Goal: Find specific page/section: Find specific page/section

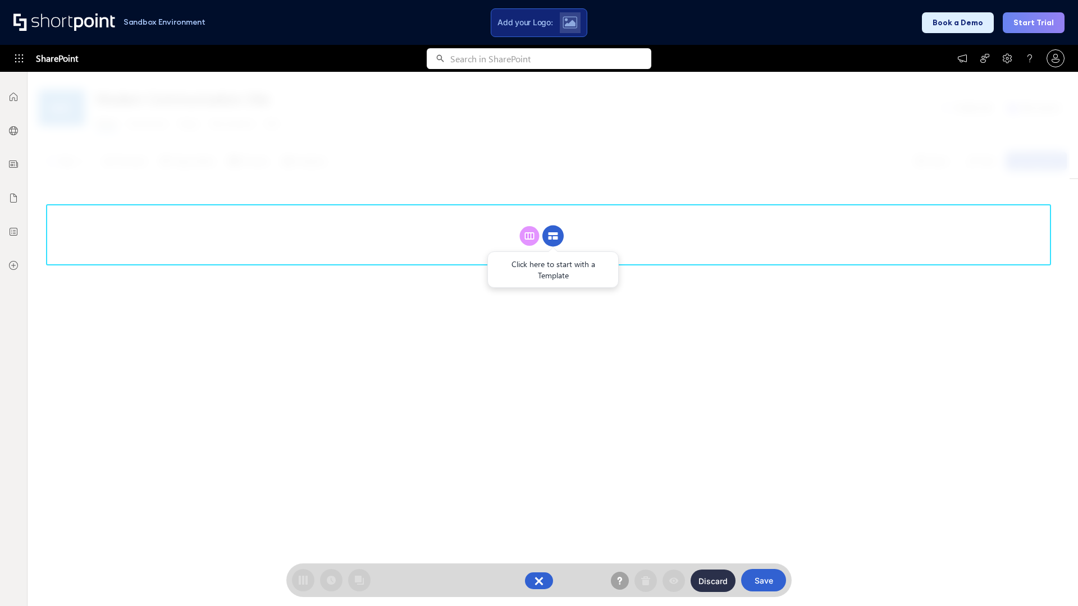
click at [553, 236] on circle at bounding box center [552, 236] width 21 height 21
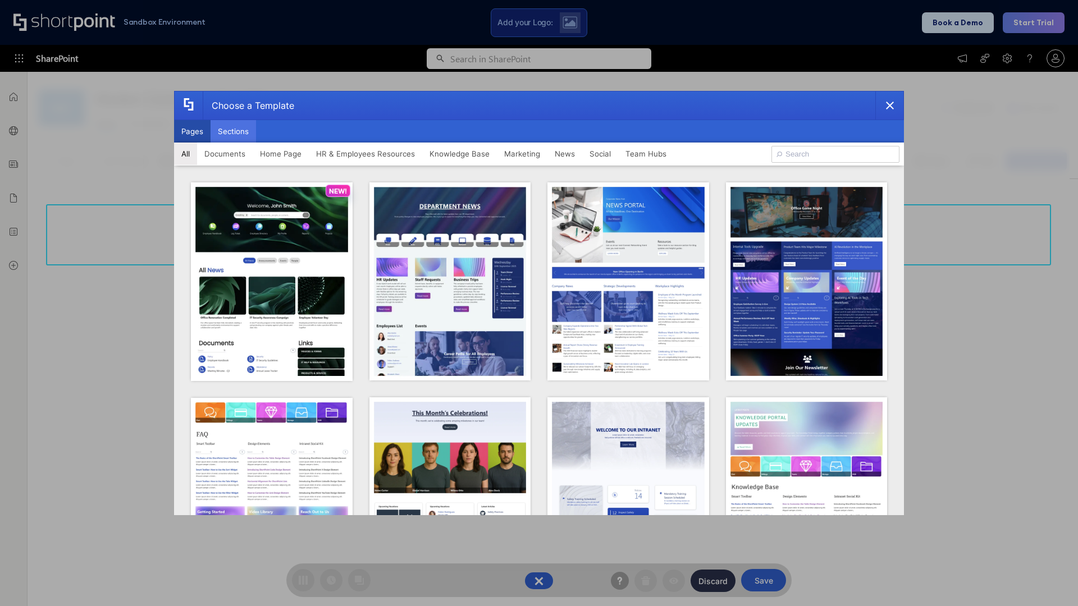
click at [233, 131] on button "Sections" at bounding box center [232, 131] width 45 height 22
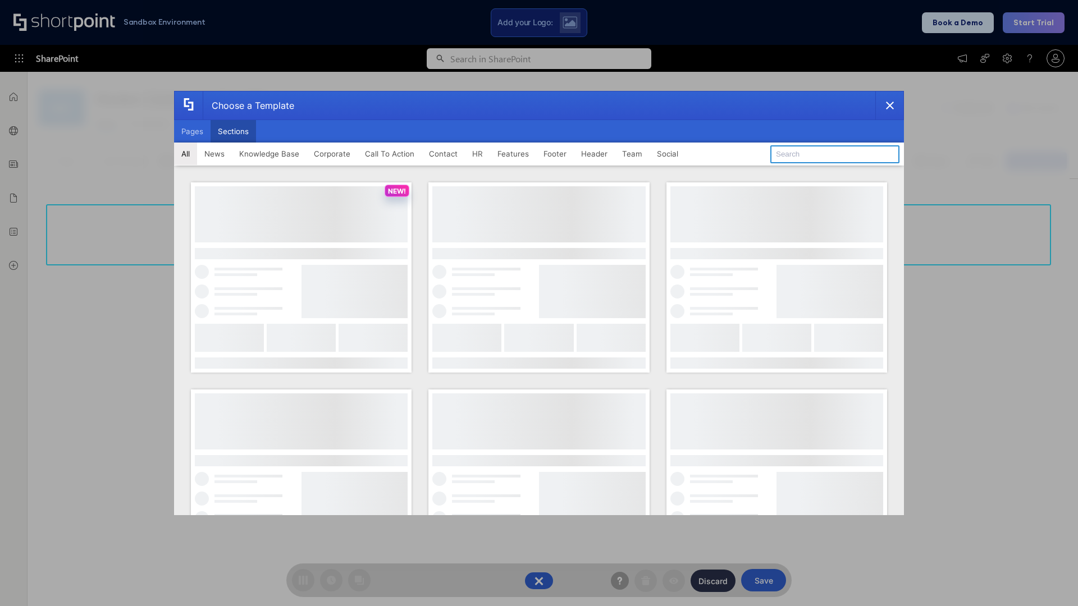
type input "Footer 4"
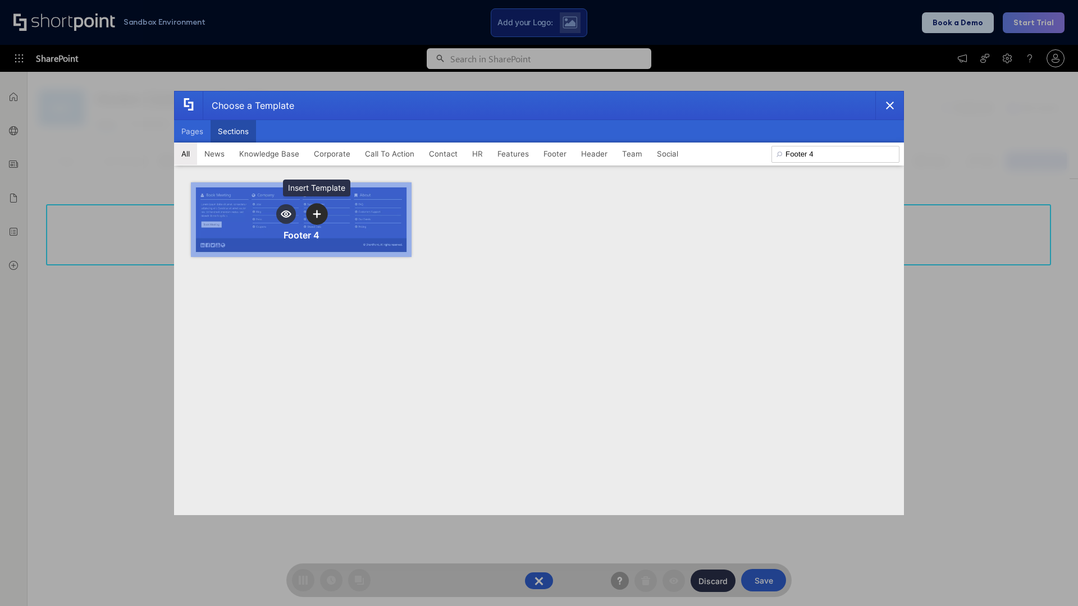
click at [317, 214] on icon "template selector" at bounding box center [317, 214] width 8 height 8
